Goal: Information Seeking & Learning: Learn about a topic

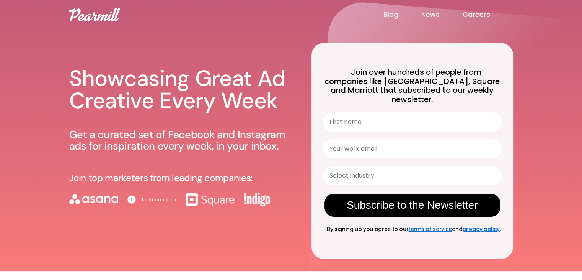
click at [81, 113] on div "Showcasing Great Ad Creative Every Week Get a curated set of Facebook and Insta…" at bounding box center [181, 144] width 224 height 191
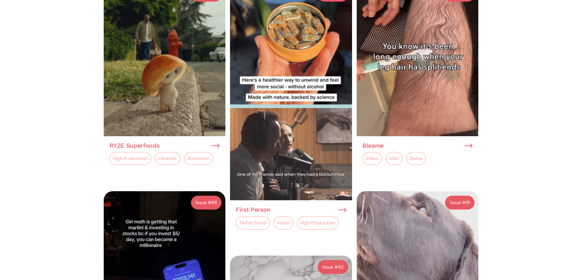
scroll to position [633, 0]
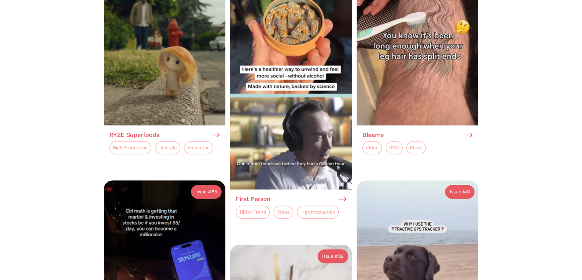
click at [371, 131] on h3 "Bleame" at bounding box center [373, 134] width 21 height 7
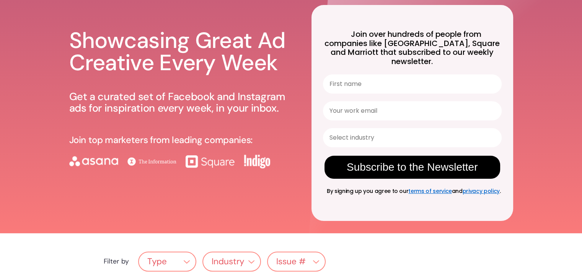
scroll to position [0, 0]
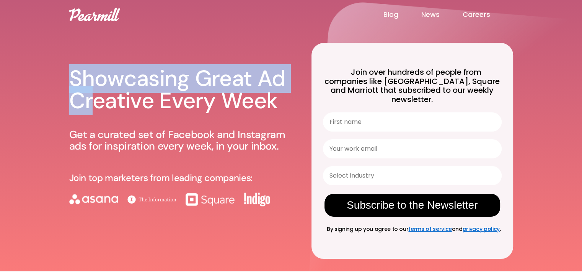
drag, startPoint x: 68, startPoint y: 65, endPoint x: 92, endPoint y: 90, distance: 34.7
click at [92, 90] on div "Showcasing Great Ad Creative Every Week Get a curated set of Facebook and Insta…" at bounding box center [292, 135] width 460 height 271
click at [113, 77] on h1 "Showcasing Great Ad Creative Every Week" at bounding box center [181, 89] width 224 height 44
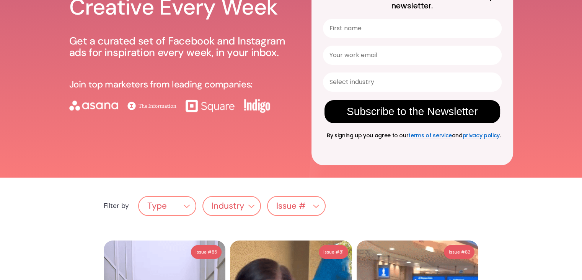
scroll to position [94, 0]
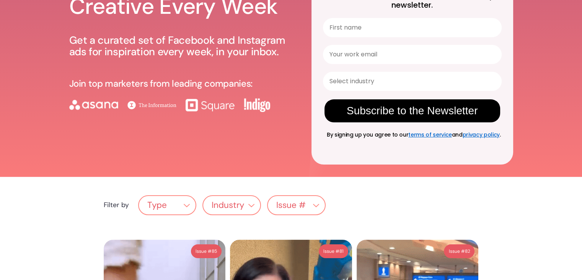
click at [161, 203] on div "Type" at bounding box center [167, 205] width 57 height 15
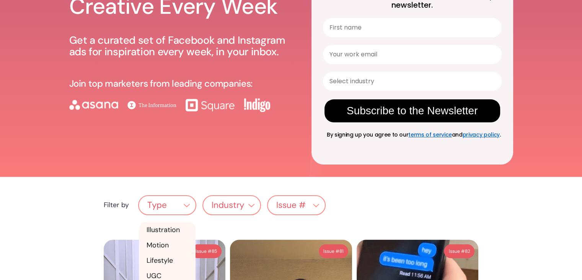
click at [161, 203] on div "Type" at bounding box center [167, 205] width 57 height 15
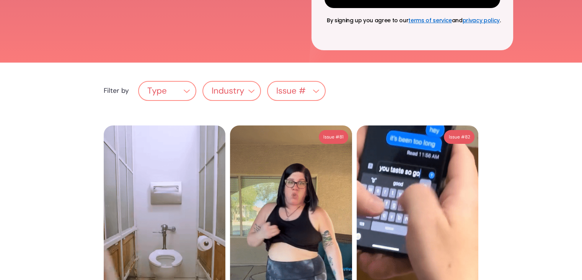
scroll to position [209, 0]
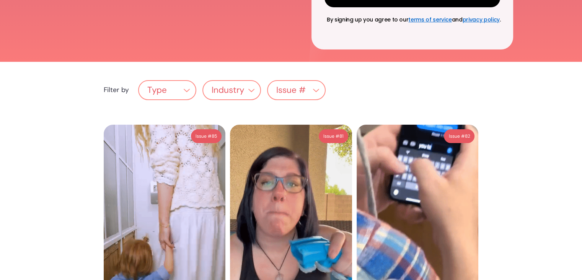
click at [312, 86] on div "Issue #" at bounding box center [296, 90] width 57 height 15
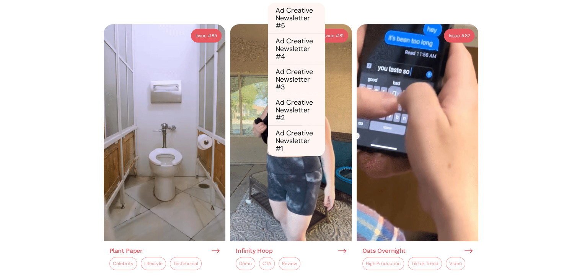
scroll to position [299, 0]
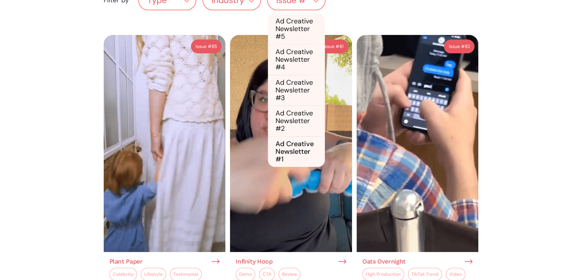
click at [290, 136] on link "Ad Creative Newsletter #1" at bounding box center [296, 151] width 57 height 31
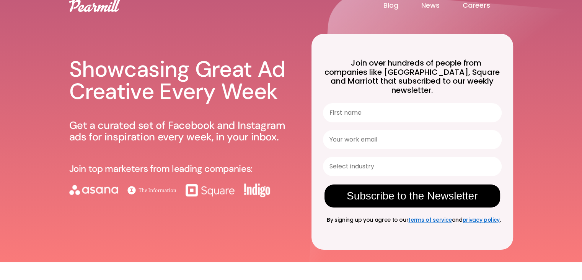
scroll to position [0, 0]
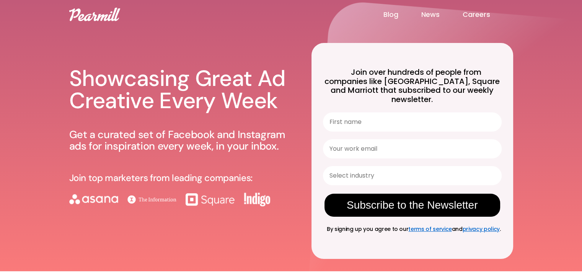
click at [42, 92] on header "Blog News Careers Showcasing Great Ad Creative Every Week Get a curated set of …" at bounding box center [291, 135] width 582 height 271
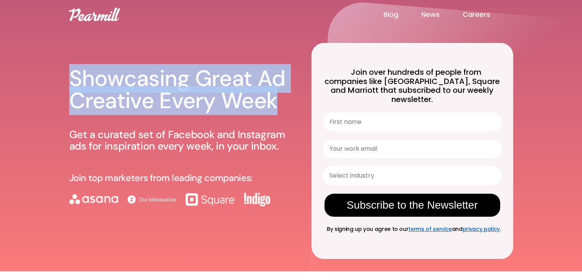
drag, startPoint x: 63, startPoint y: 67, endPoint x: 282, endPoint y: 104, distance: 221.8
click at [282, 104] on div "Showcasing Great Ad Creative Every Week Get a curated set of Facebook and Insta…" at bounding box center [292, 135] width 460 height 271
copy h1 "Showcasing Great Ad Creative Every Week"
click at [174, 37] on div "Showcasing Great Ad Creative Every Week Get a curated set of Facebook and Insta…" at bounding box center [181, 141] width 224 height 258
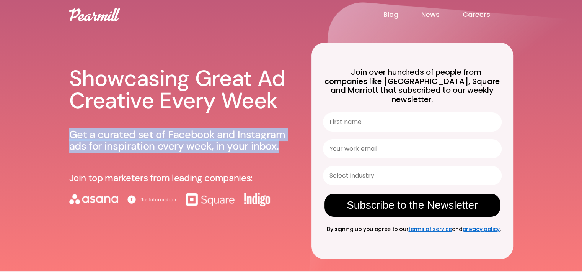
drag, startPoint x: 67, startPoint y: 121, endPoint x: 279, endPoint y: 143, distance: 213.2
click at [279, 143] on div "Showcasing Great Ad Creative Every Week Get a curated set of Facebook and Insta…" at bounding box center [292, 135] width 460 height 271
copy p "Get a curated set of Facebook and Instagram ads for inspiration every week, in …"
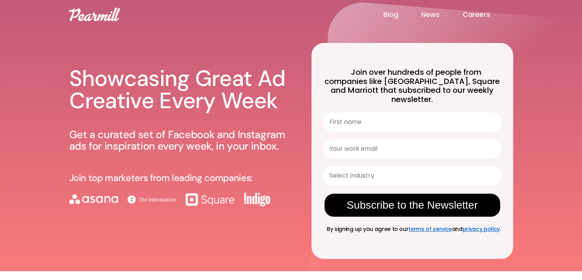
click at [119, 231] on div "Showcasing Great Ad Creative Every Week Get a curated set of Facebook and Insta…" at bounding box center [181, 144] width 224 height 191
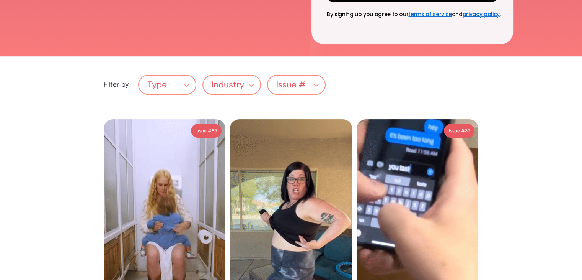
scroll to position [228, 0]
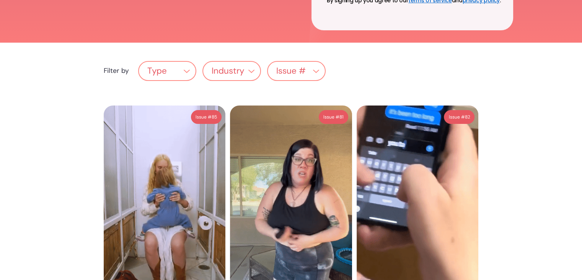
click at [303, 66] on div "Issue #" at bounding box center [290, 71] width 29 height 10
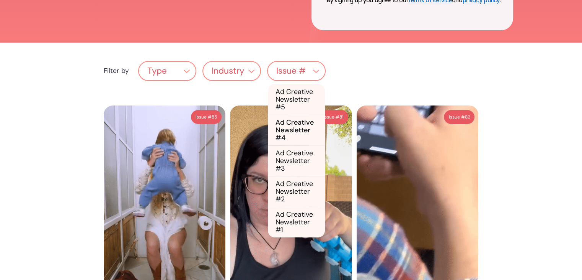
click at [285, 115] on link "Ad Creative Newsletter #4" at bounding box center [296, 130] width 57 height 31
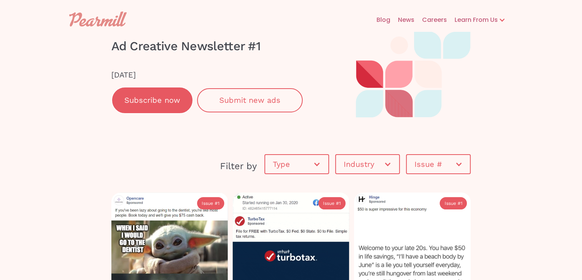
click at [431, 162] on div "Issue #" at bounding box center [435, 164] width 40 height 8
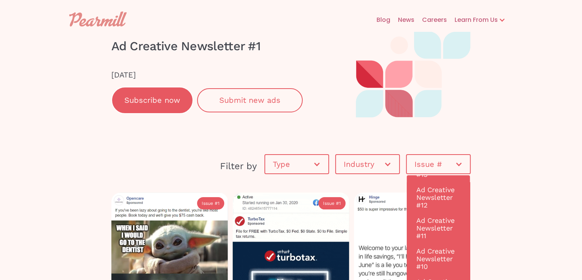
scroll to position [2140, 0]
click at [423, 209] on link "Ad Creative Newsletter #12" at bounding box center [438, 198] width 59 height 31
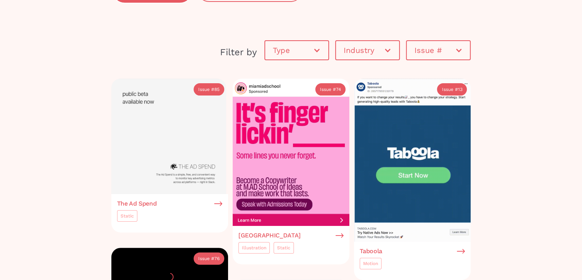
scroll to position [136, 0]
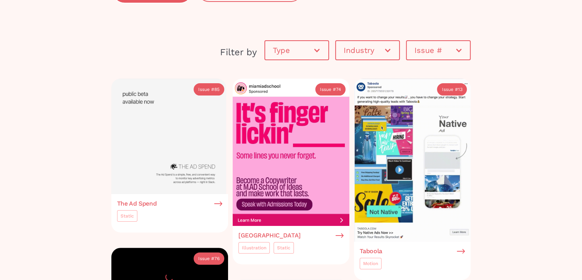
click at [368, 49] on div "Industry" at bounding box center [364, 50] width 40 height 8
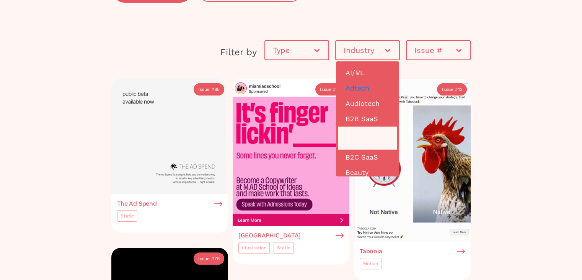
click at [357, 135] on link "B2B payments" at bounding box center [367, 137] width 59 height 23
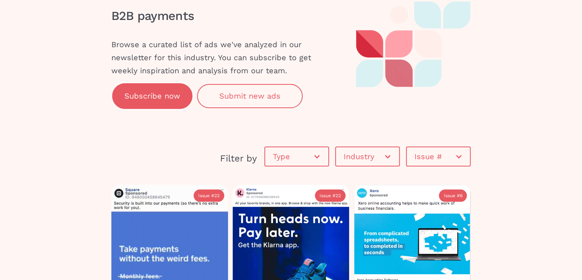
scroll to position [21, 0]
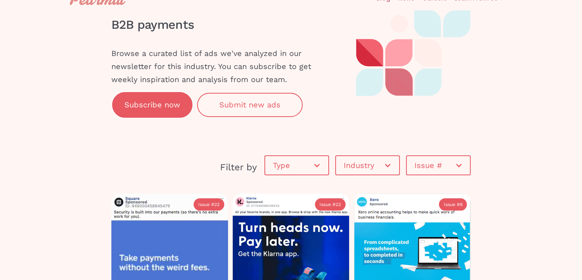
click at [371, 158] on div "Industry" at bounding box center [367, 165] width 63 height 23
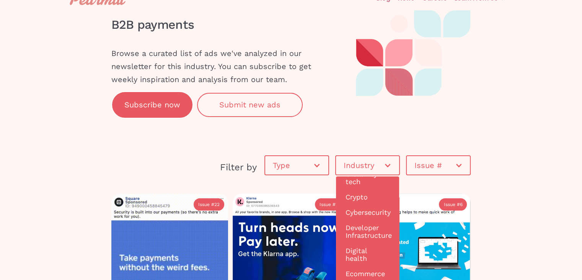
scroll to position [174, 0]
click at [362, 199] on link "Crypto" at bounding box center [367, 197] width 59 height 15
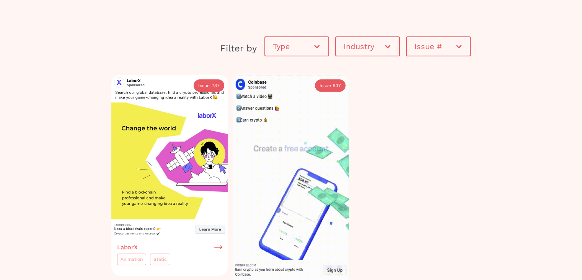
scroll to position [139, 0]
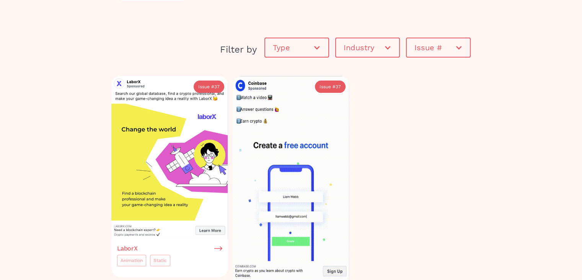
click at [363, 48] on div "Industry" at bounding box center [364, 48] width 40 height 8
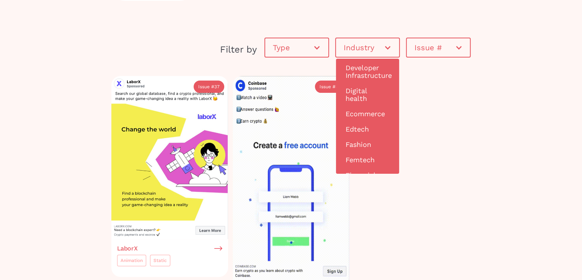
scroll to position [217, 0]
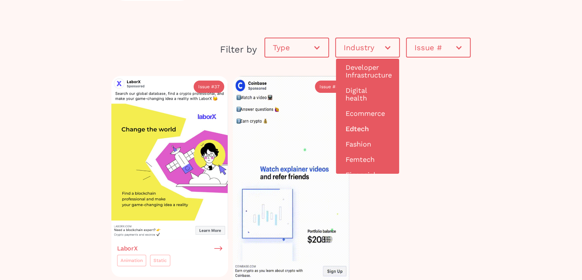
click at [362, 132] on link "Edtech" at bounding box center [367, 128] width 59 height 15
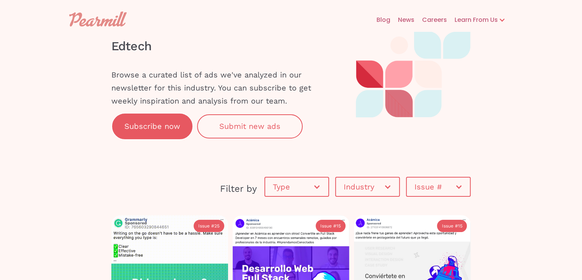
click at [413, 183] on div "Issue #" at bounding box center [438, 186] width 63 height 23
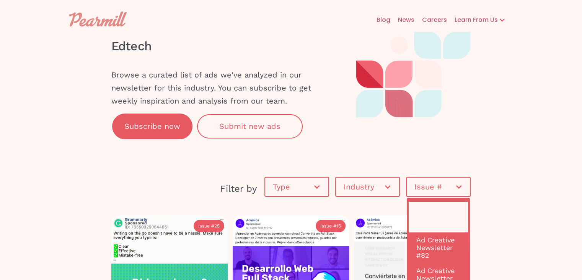
click at [421, 222] on link "Ad Creative Newsletter #85" at bounding box center [438, 216] width 59 height 31
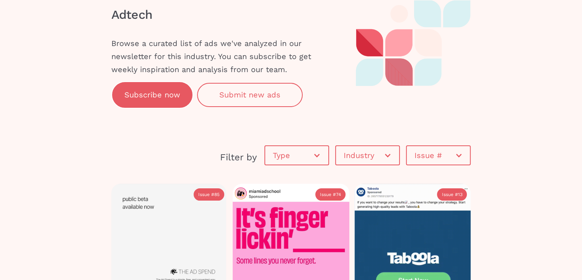
scroll to position [33, 0]
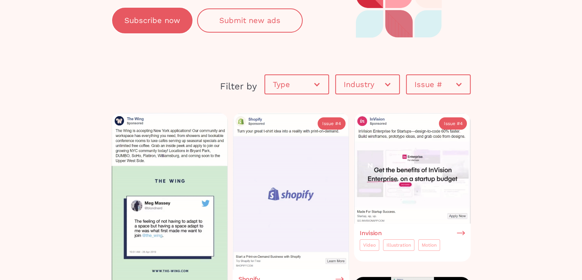
click at [135, 119] on img at bounding box center [169, 208] width 117 height 190
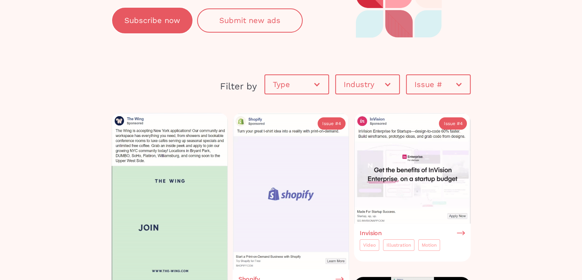
scroll to position [214, 0]
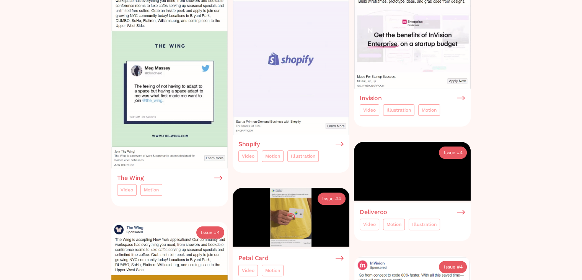
click at [217, 175] on img at bounding box center [218, 177] width 8 height 7
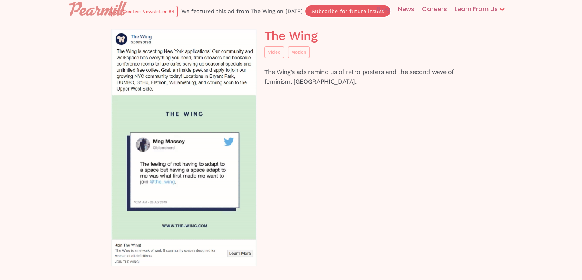
scroll to position [15, 0]
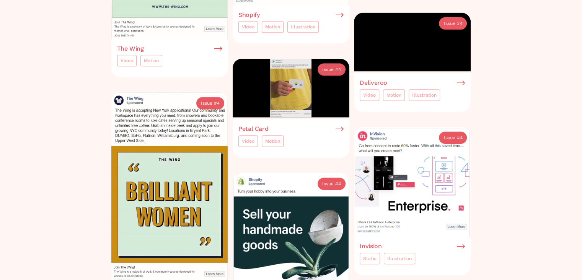
scroll to position [344, 0]
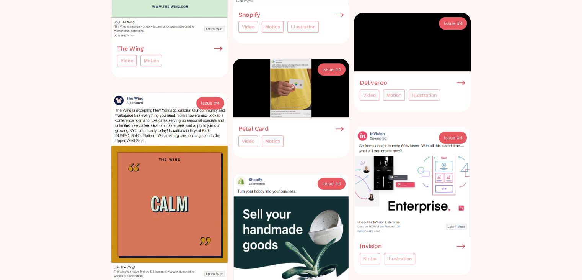
click at [342, 125] on img at bounding box center [340, 128] width 8 height 7
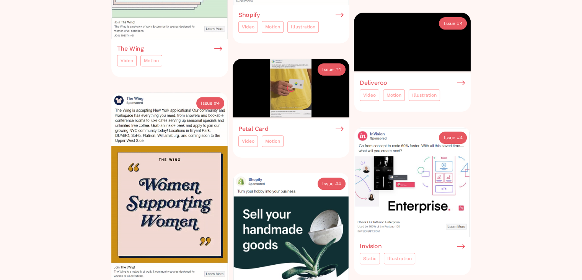
scroll to position [0, 0]
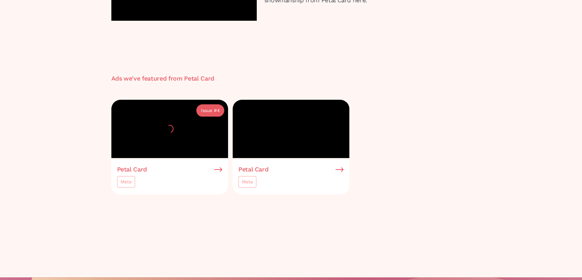
scroll to position [93, 0]
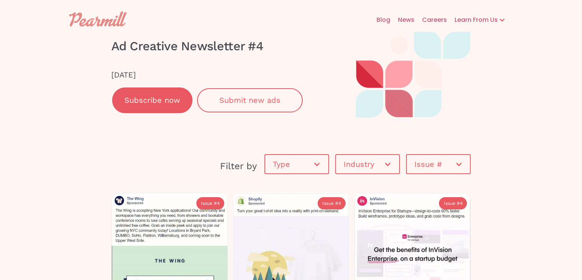
click at [230, 164] on div "Filter by" at bounding box center [184, 166] width 146 height 14
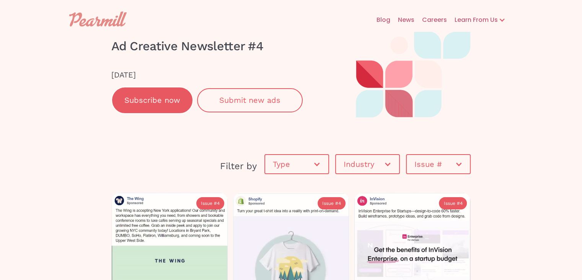
click at [406, 18] on link "News" at bounding box center [403, 20] width 24 height 25
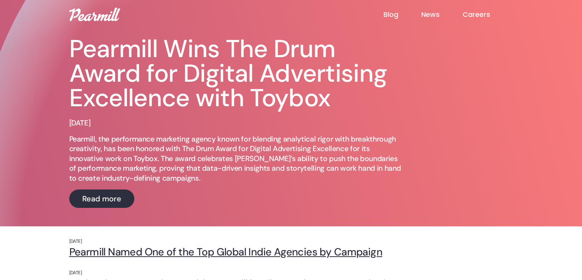
click at [385, 17] on link "Blog" at bounding box center [402, 14] width 38 height 9
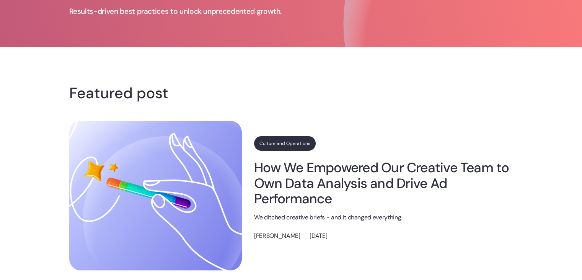
scroll to position [64, 0]
